Goal: Task Accomplishment & Management: Manage account settings

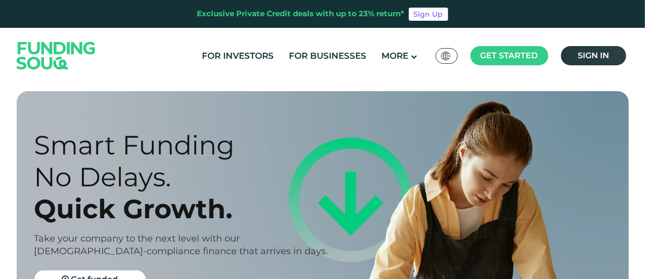
click at [593, 54] on span "Sign in" at bounding box center [593, 56] width 31 height 10
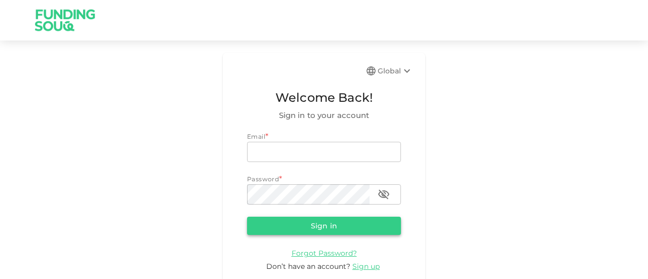
type input "[EMAIL_ADDRESS][PERSON_NAME][DOMAIN_NAME]"
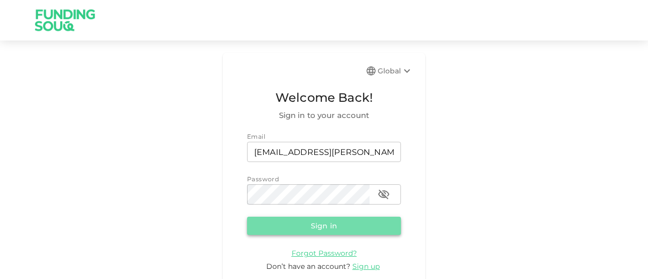
click at [298, 227] on button "Sign in" at bounding box center [324, 226] width 154 height 18
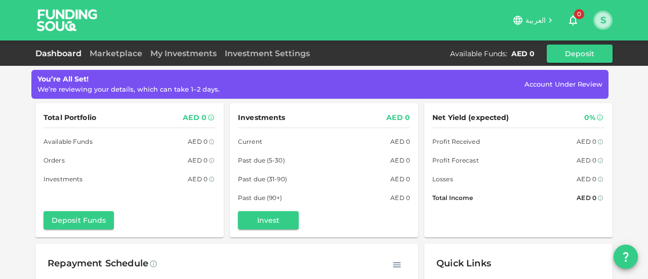
click at [601, 23] on button "S" at bounding box center [602, 20] width 15 height 15
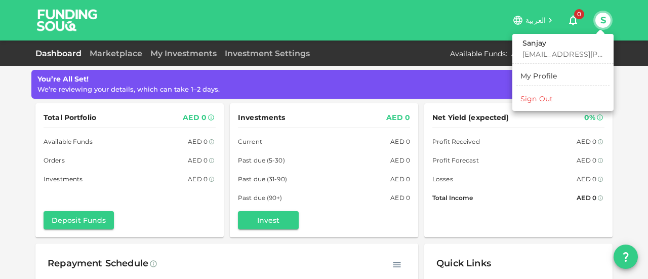
click at [534, 76] on div "My Profile" at bounding box center [538, 76] width 37 height 10
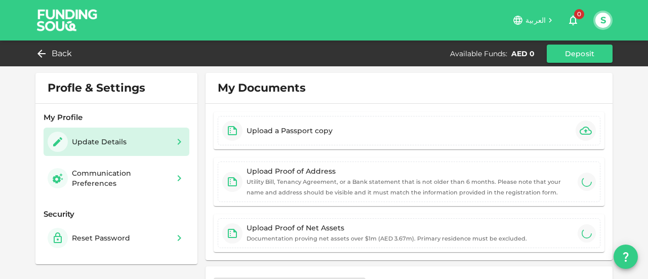
type input "⁦⁨[DATE]⁩⁩"
